Goal: Task Accomplishment & Management: Use online tool/utility

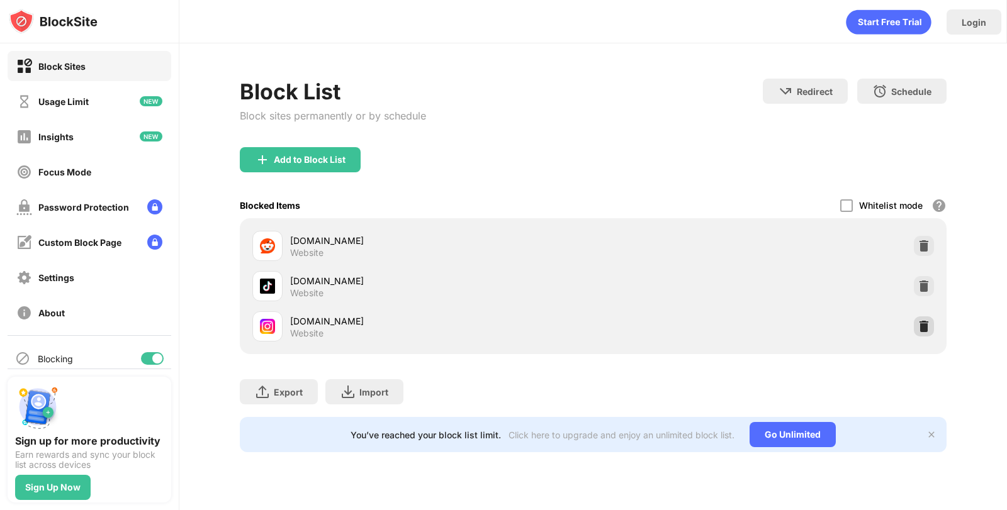
drag, startPoint x: 931, startPoint y: 329, endPoint x: 905, endPoint y: 312, distance: 30.9
click at [930, 329] on div at bounding box center [924, 327] width 20 height 20
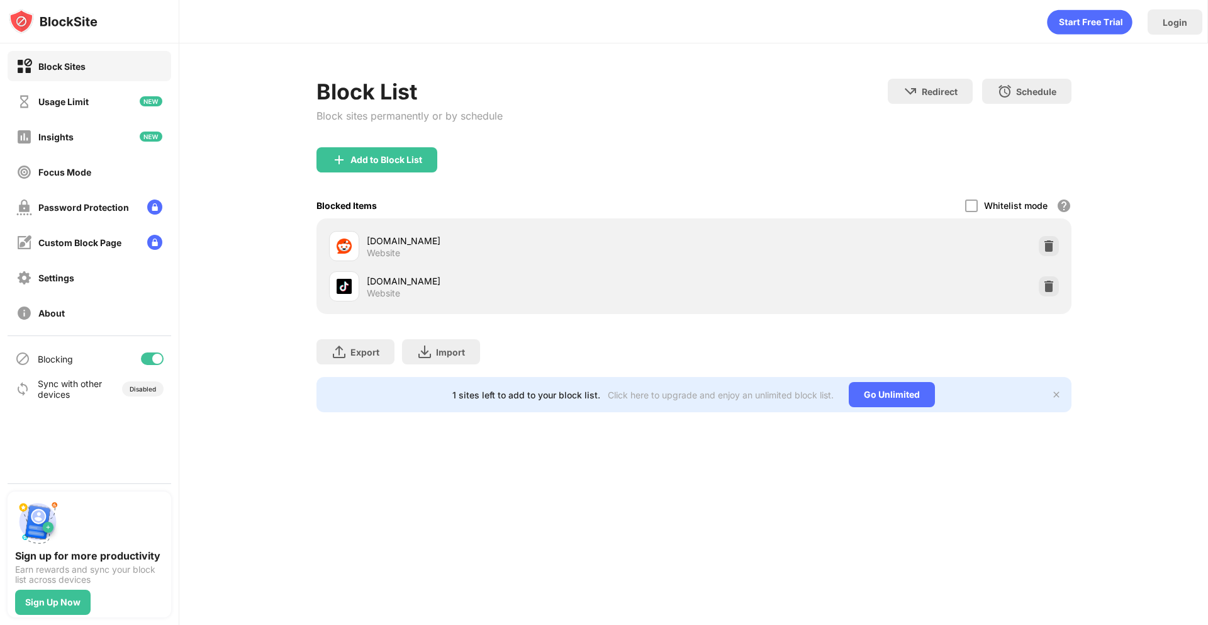
click at [346, 141] on div "Block List Block sites permanently or by schedule" at bounding box center [410, 113] width 186 height 69
click at [353, 155] on div "Add to Block List" at bounding box center [387, 160] width 72 height 10
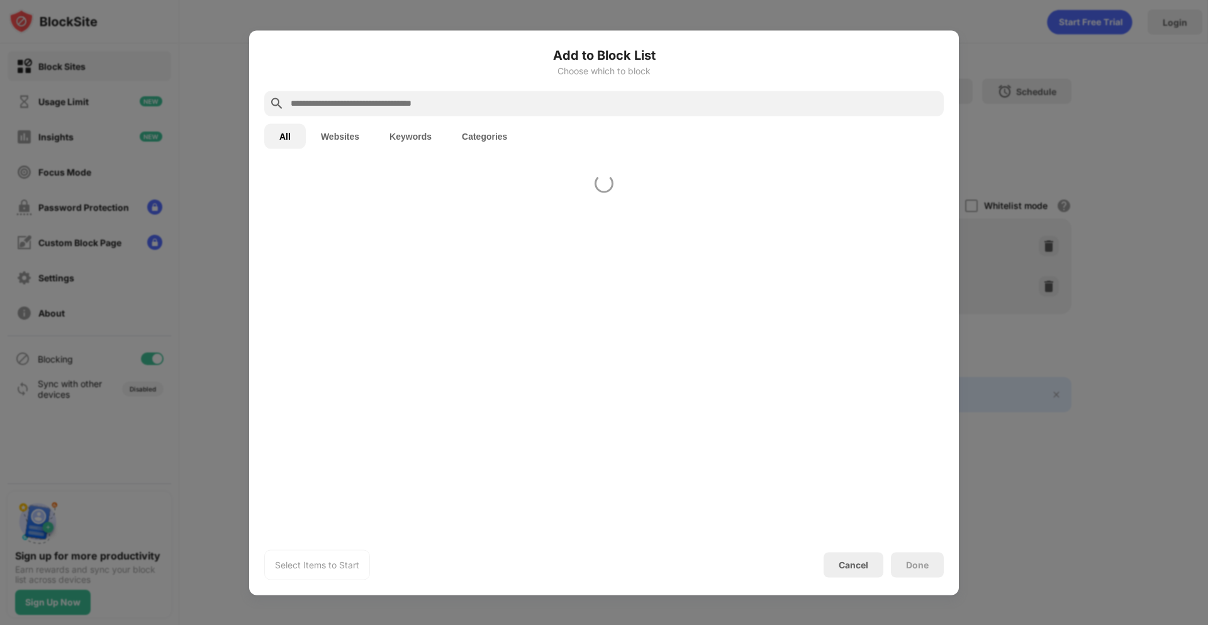
click at [356, 156] on div "Add to Block List Choose which to block All Websites Keywords Categories Select…" at bounding box center [604, 312] width 680 height 534
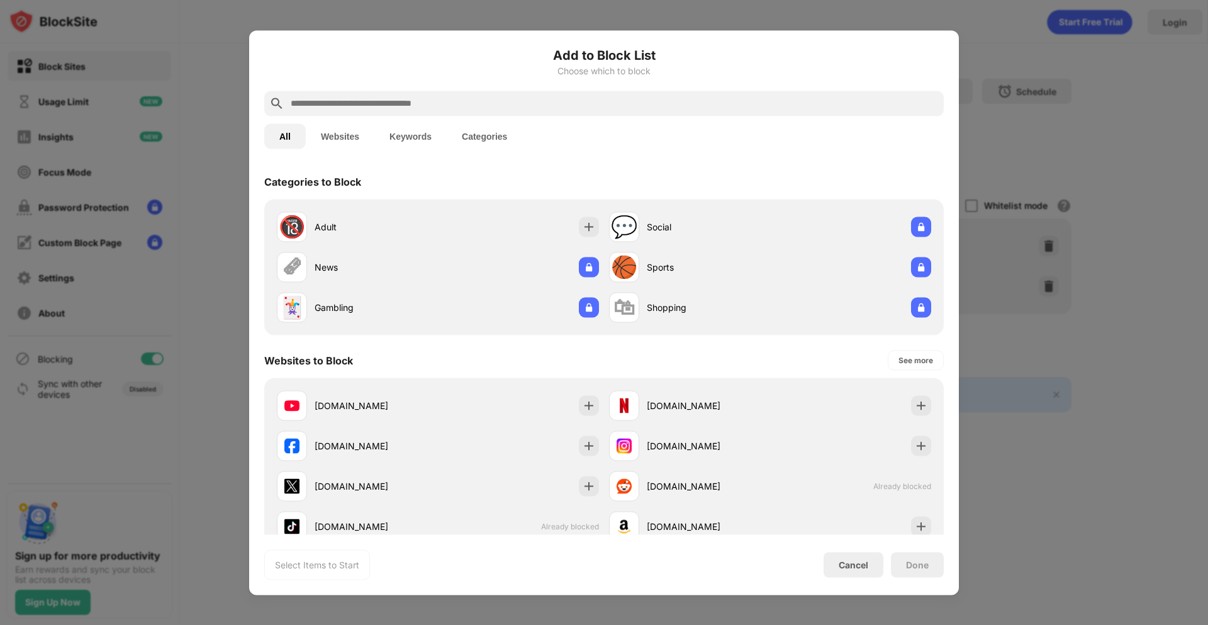
click at [352, 121] on div "All Websites Keywords Categories" at bounding box center [604, 136] width 680 height 40
click at [352, 114] on div at bounding box center [604, 103] width 680 height 25
click at [370, 104] on input "text" at bounding box center [614, 103] width 649 height 15
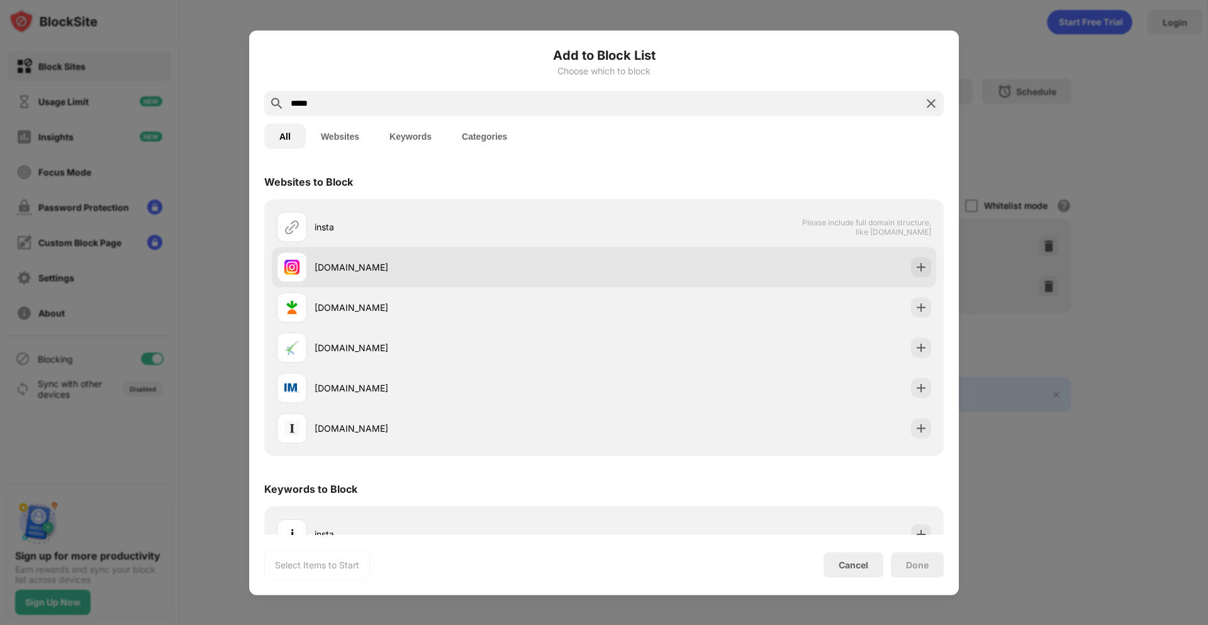
type input "*****"
click at [356, 278] on div "[DOMAIN_NAME]" at bounding box center [440, 267] width 327 height 30
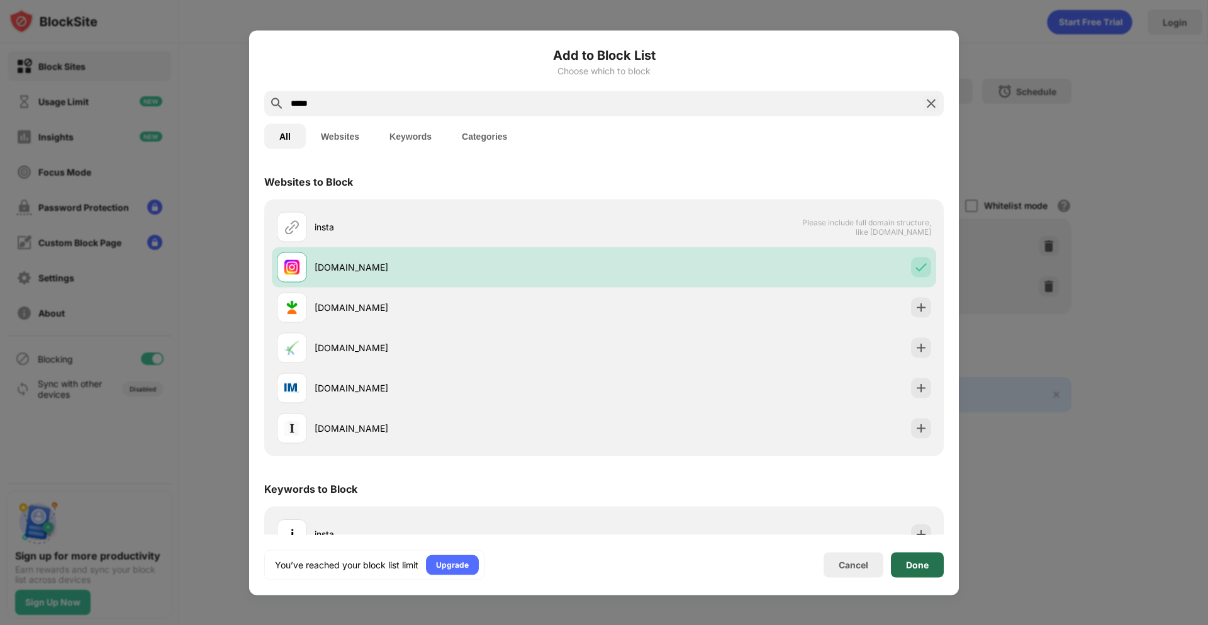
click at [919, 510] on div "Done" at bounding box center [917, 564] width 53 height 25
